Goal: Check status: Check status

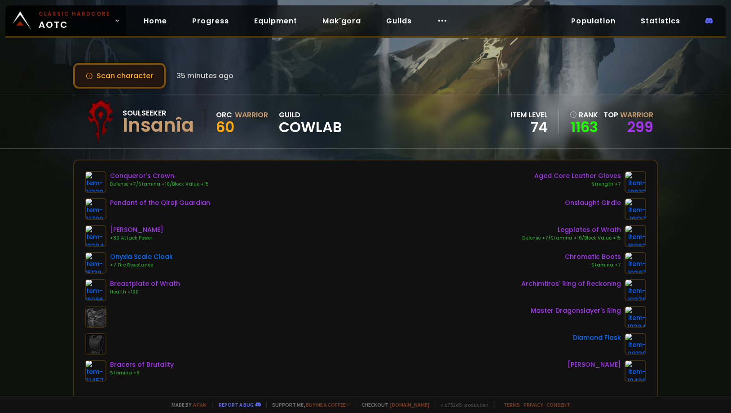
click at [137, 79] on button "Scan character" at bounding box center [119, 76] width 93 height 26
click at [154, 22] on link "Home" at bounding box center [156, 21] width 38 height 18
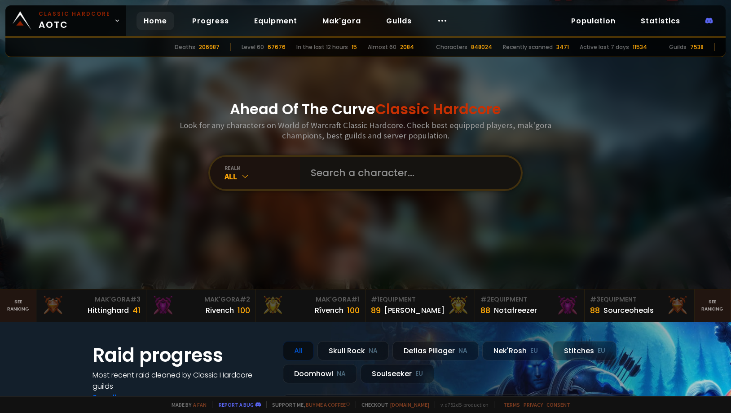
click at [334, 164] on input "text" at bounding box center [407, 173] width 205 height 32
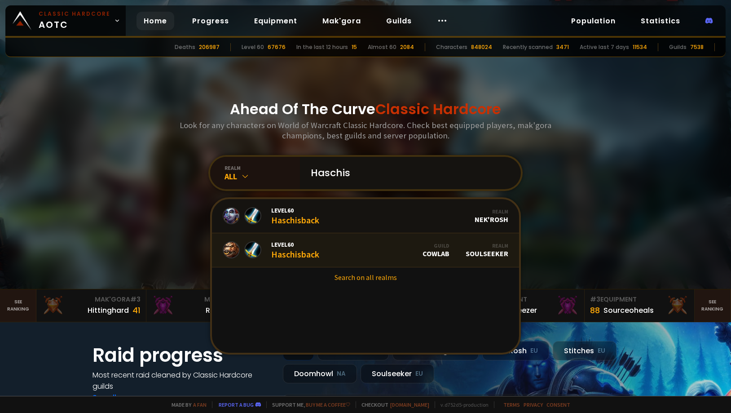
type input "Haschis"
click at [355, 247] on link "Level 60 Haschisback Guild CowLab Realm Soulseeker" at bounding box center [365, 250] width 307 height 34
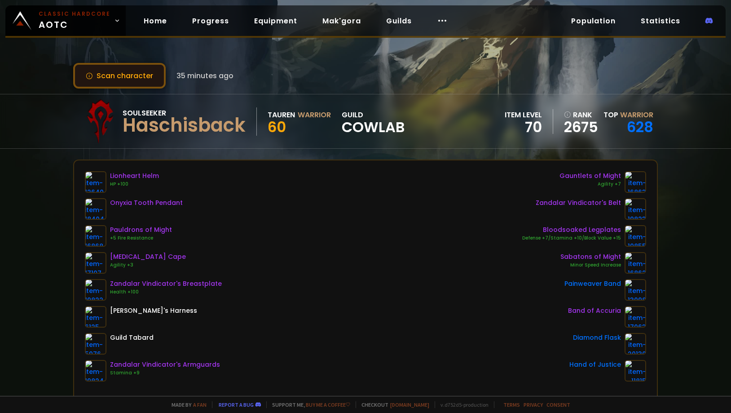
click at [141, 74] on button "Scan character" at bounding box center [119, 76] width 93 height 26
click at [139, 77] on button "Scan character" at bounding box center [119, 76] width 93 height 26
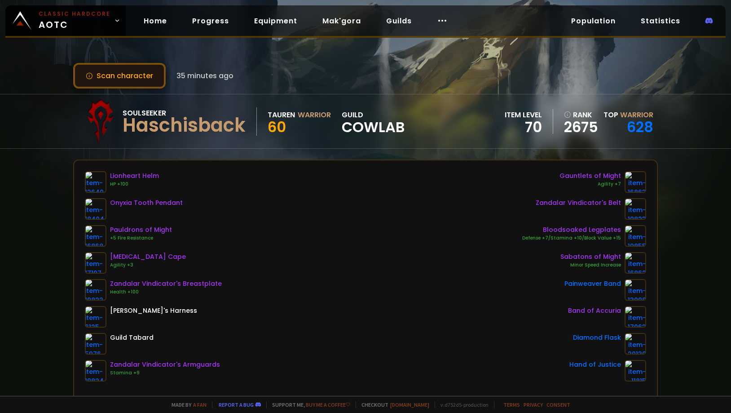
click at [139, 77] on button "Scan character" at bounding box center [119, 76] width 93 height 26
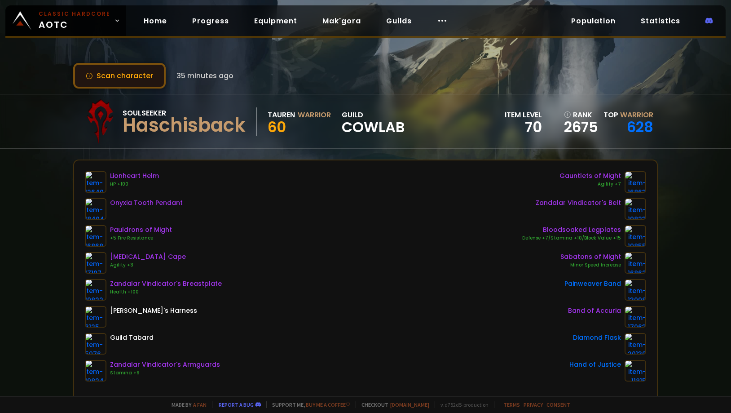
click at [139, 77] on button "Scan character" at bounding box center [119, 76] width 93 height 26
click at [287, 64] on div "Scan character 35 minutes ago" at bounding box center [365, 76] width 585 height 26
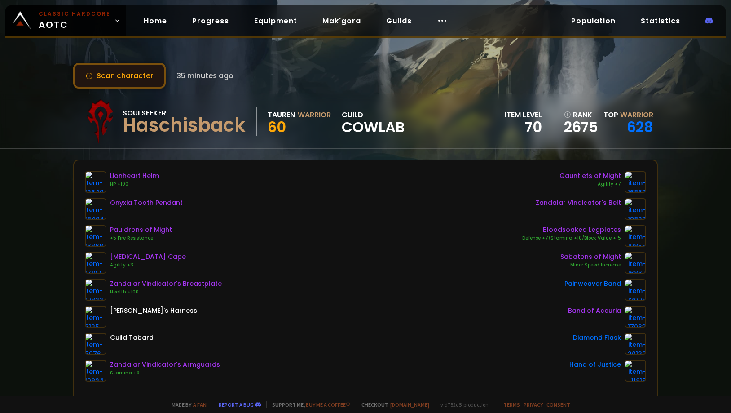
click at [145, 71] on button "Scan character" at bounding box center [119, 76] width 93 height 26
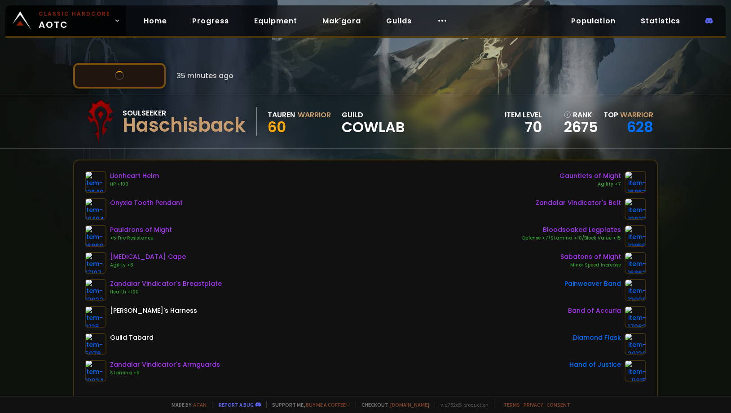
click at [145, 71] on button "Scan character" at bounding box center [119, 76] width 93 height 26
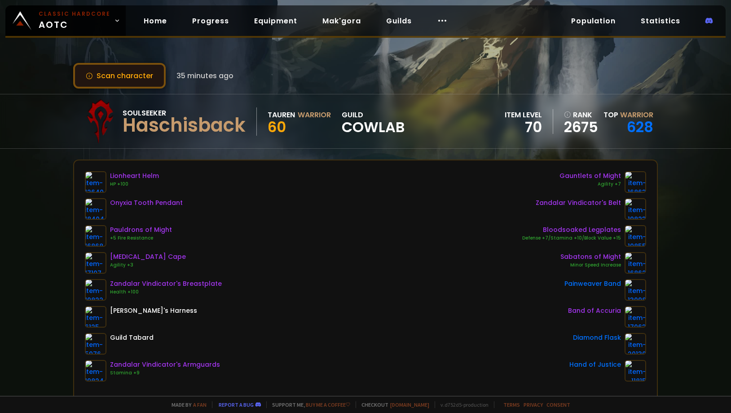
click at [145, 71] on button "Scan character" at bounding box center [119, 76] width 93 height 26
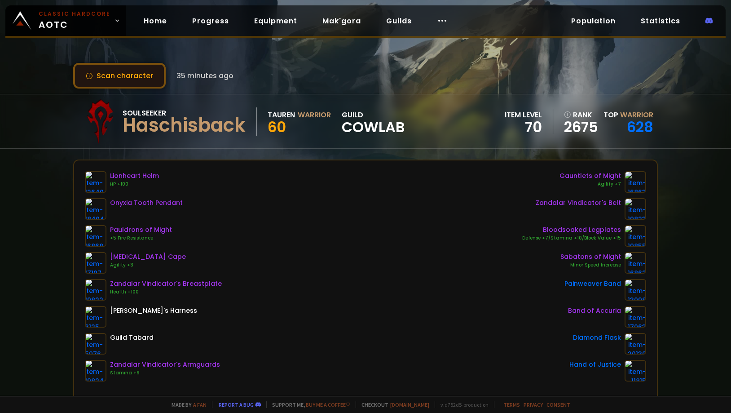
click at [145, 71] on button "Scan character" at bounding box center [119, 76] width 93 height 26
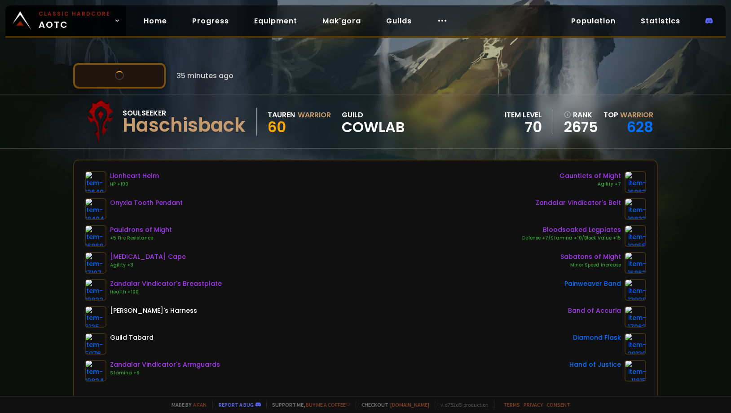
click at [145, 71] on button "Scan character" at bounding box center [119, 76] width 93 height 26
click at [124, 74] on button "Scan character" at bounding box center [119, 76] width 93 height 26
click at [159, 24] on link "Home" at bounding box center [156, 21] width 38 height 18
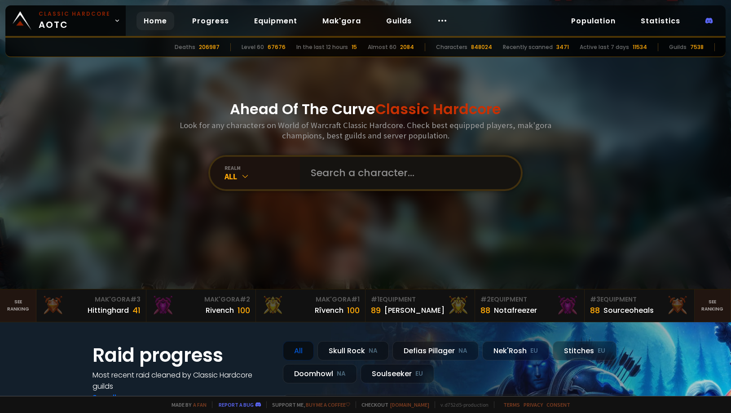
click at [328, 177] on input "text" at bounding box center [407, 173] width 205 height 32
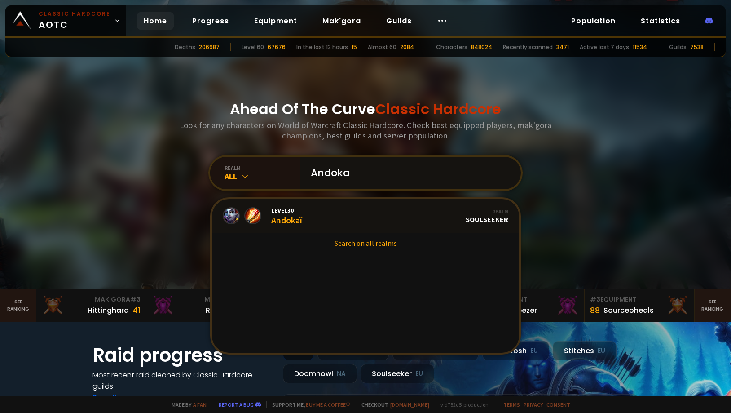
type input "Andokaï"
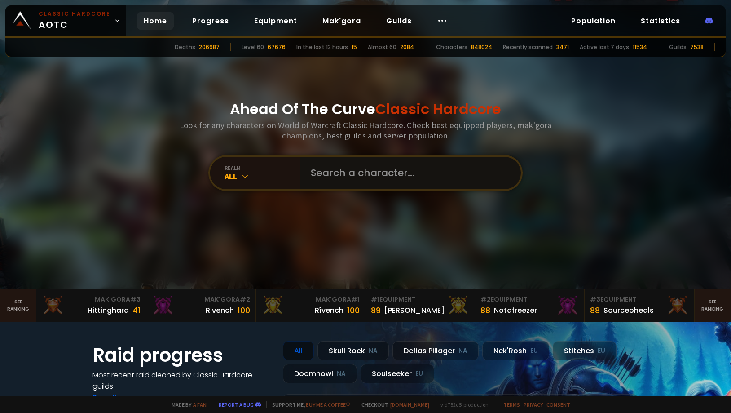
click at [335, 171] on input "text" at bounding box center [407, 173] width 205 height 32
